Goal: Task Accomplishment & Management: Use online tool/utility

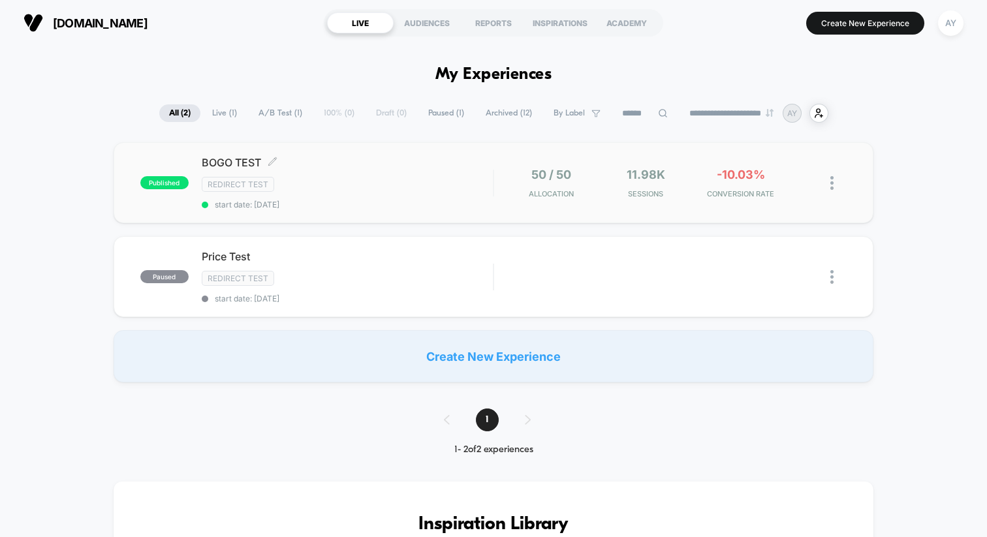
click at [420, 157] on span "BOGO TEST Click to edit experience details" at bounding box center [347, 162] width 291 height 13
click at [428, 180] on div "Redirect Test" at bounding box center [347, 184] width 291 height 15
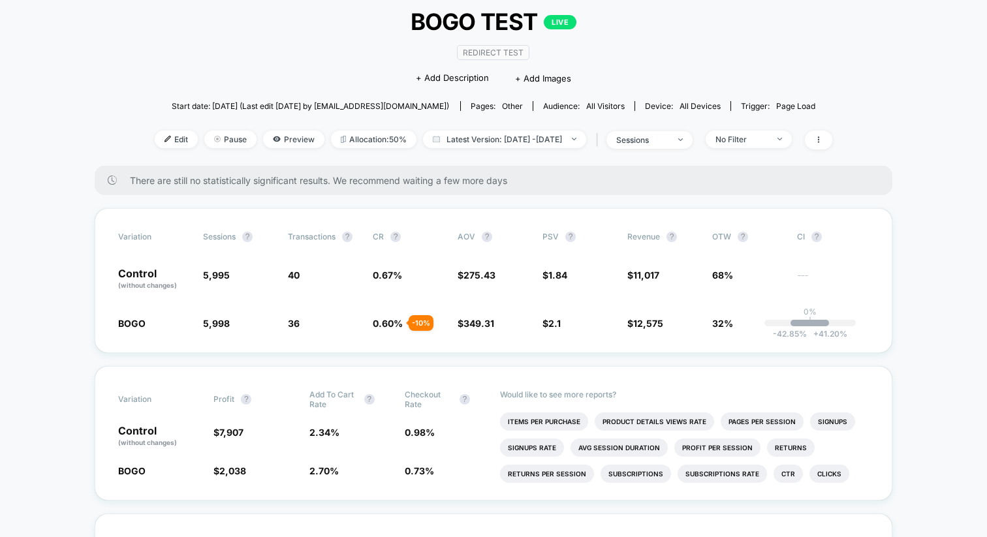
scroll to position [80, 0]
